Goal: Find specific fact: Find specific fact

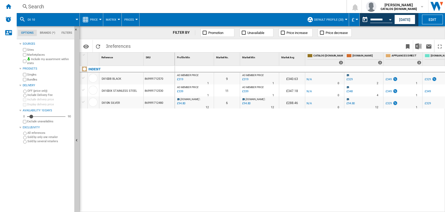
click at [39, 8] on div "Search" at bounding box center [180, 6] width 305 height 7
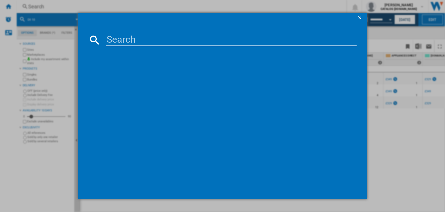
click at [127, 42] on input at bounding box center [231, 40] width 251 height 13
type input "DII 10D IX"
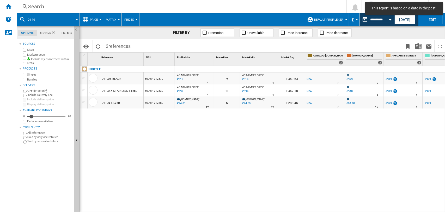
click at [35, 6] on div "Search" at bounding box center [180, 6] width 305 height 7
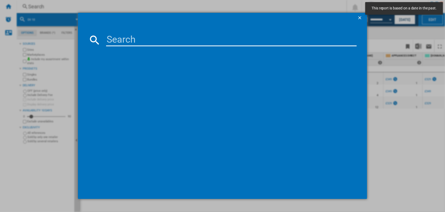
click at [120, 40] on input at bounding box center [231, 40] width 251 height 13
paste input "DII 10D IX"
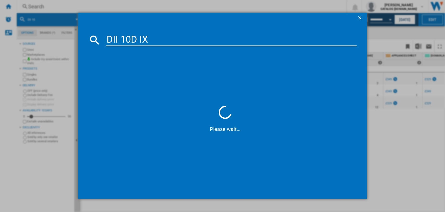
click at [117, 40] on input "DII 10D IX" at bounding box center [231, 40] width 251 height 13
click at [155, 40] on input "DIh 10D IX" at bounding box center [231, 40] width 251 height 13
click at [121, 40] on input "DIh 10D" at bounding box center [231, 40] width 251 height 13
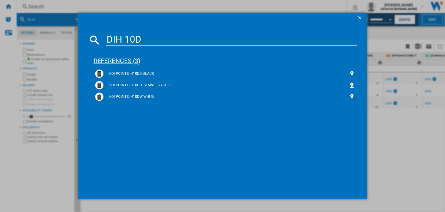
type input "DIH 10D"
click at [111, 61] on div "references (3)" at bounding box center [226, 58] width 264 height 19
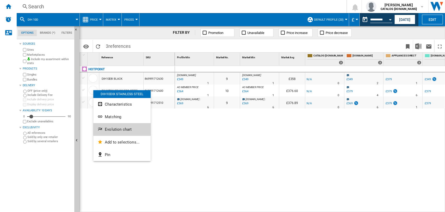
click at [115, 129] on span "Evolution chart" at bounding box center [118, 129] width 27 height 5
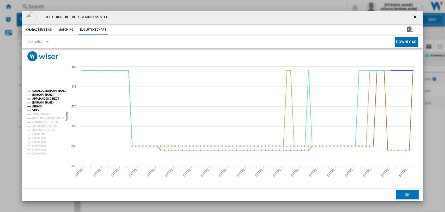
click at [36, 109] on tspan "VERY" at bounding box center [35, 110] width 7 height 3
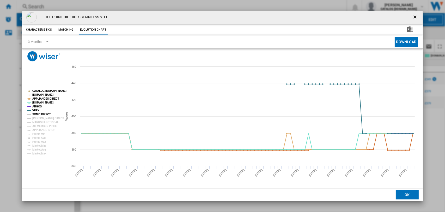
click at [38, 113] on tspan "SONIC DIRECT" at bounding box center [41, 114] width 18 height 3
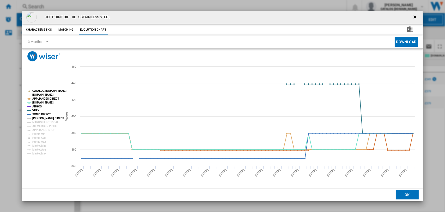
click at [38, 117] on tspan "[PERSON_NAME] DIRECT" at bounding box center [48, 118] width 32 height 3
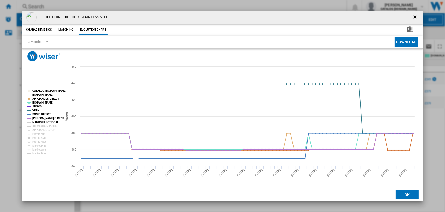
click at [39, 121] on tspan "MARKS ELECTRICAL" at bounding box center [45, 122] width 26 height 3
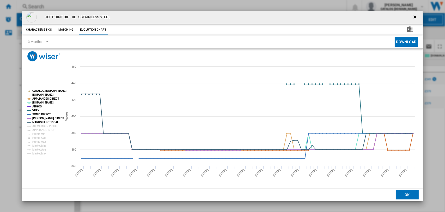
click at [414, 15] on ng-md-icon "getI18NText('BUTTONS.CLOSE_DIALOG')" at bounding box center [416, 17] width 6 height 6
